Goal: Information Seeking & Learning: Find specific fact

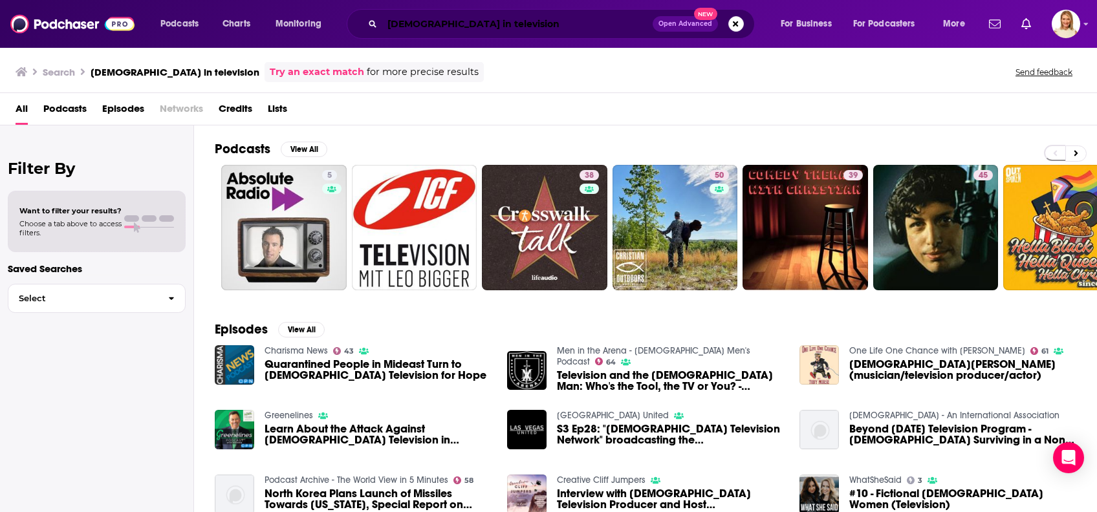
click at [500, 27] on input "[DEMOGRAPHIC_DATA] in television" at bounding box center [517, 24] width 270 height 21
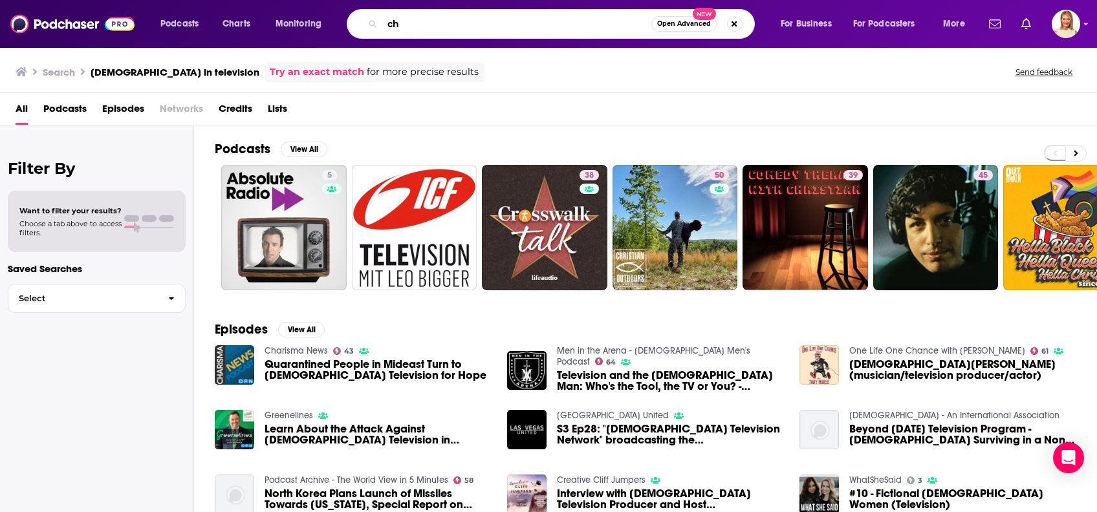
type input "c"
type input "[PERSON_NAME]"
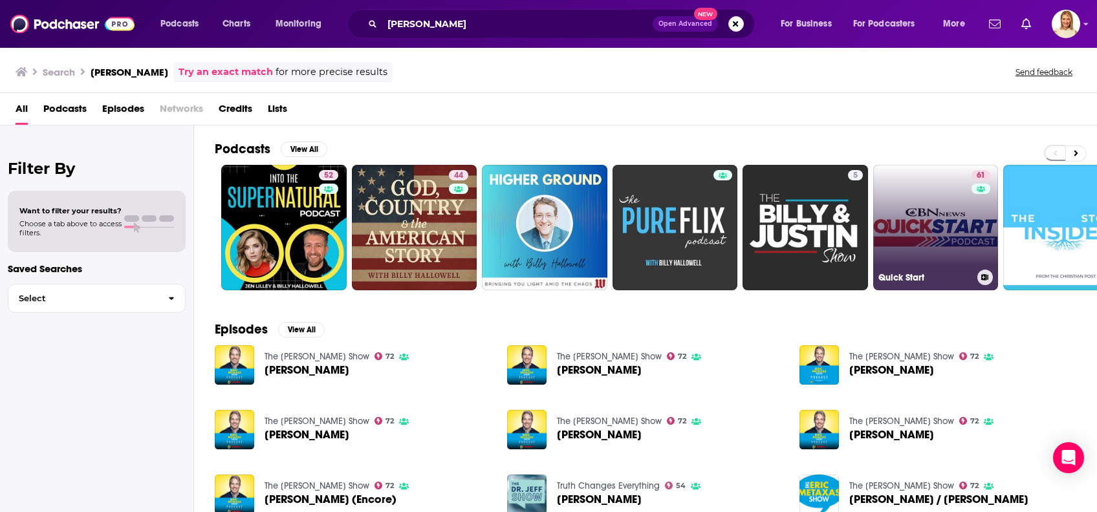
click at [972, 228] on div "61" at bounding box center [982, 220] width 22 height 100
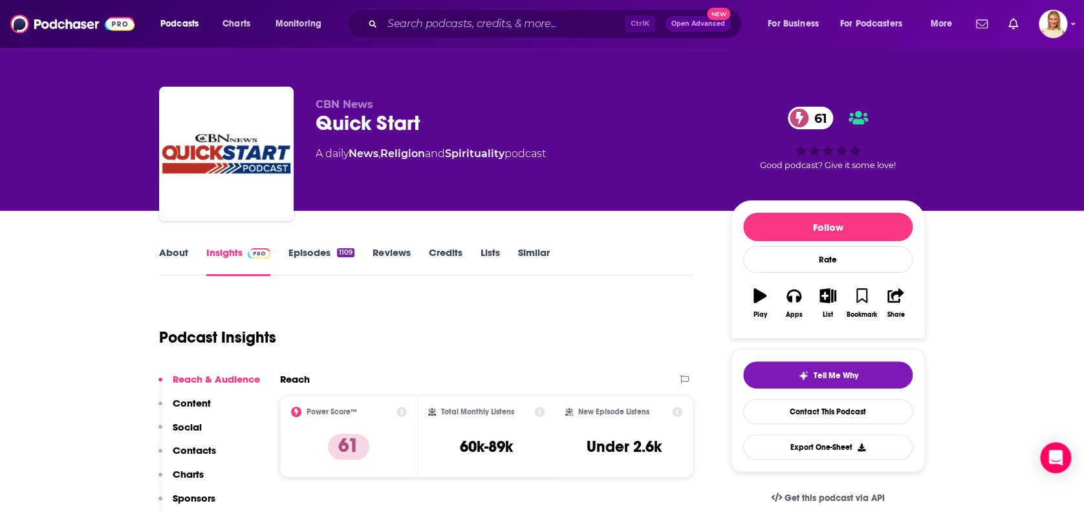
click at [178, 259] on link "About" at bounding box center [173, 261] width 29 height 30
